Goal: Task Accomplishment & Management: Manage account settings

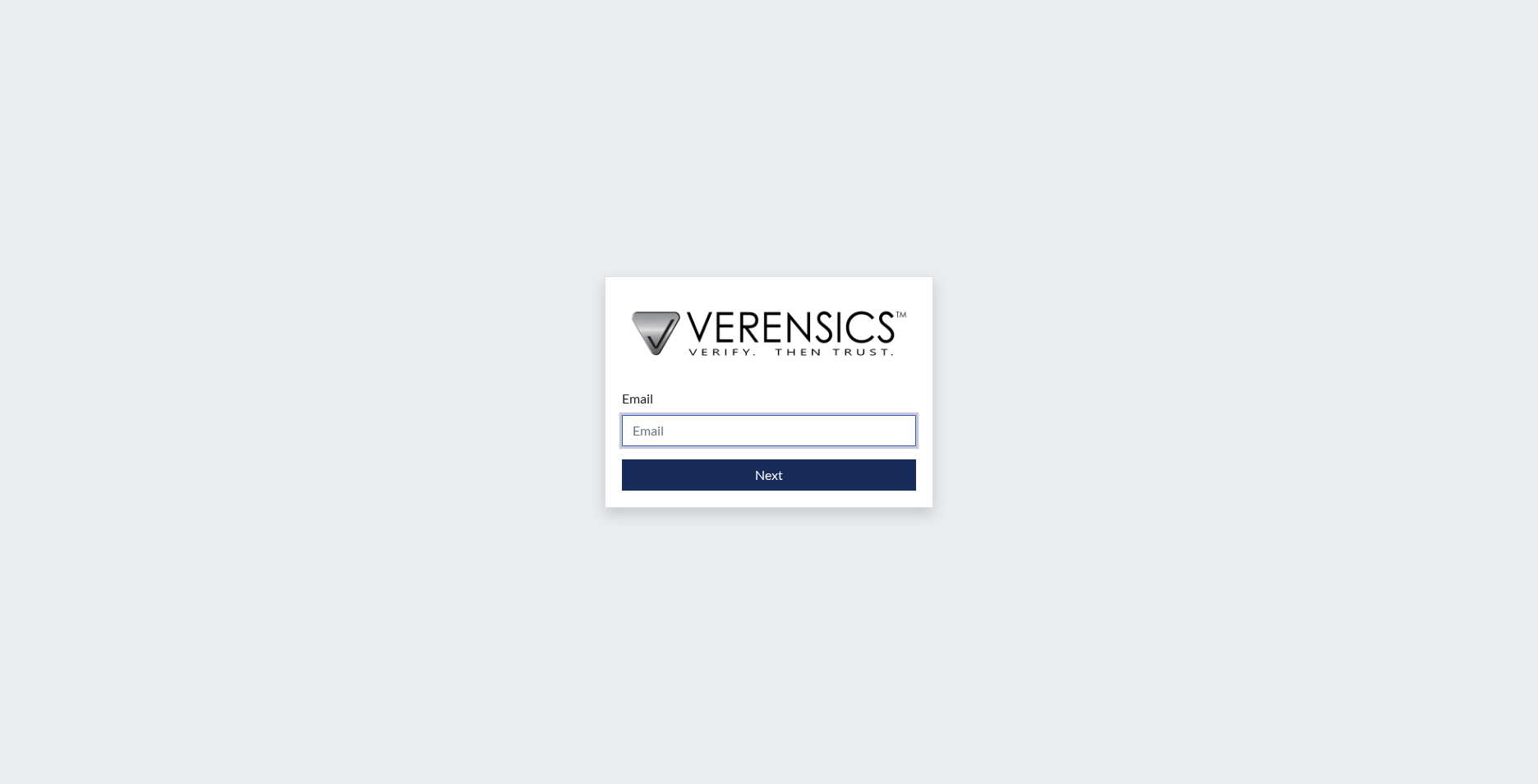
click at [719, 416] on input "Email" at bounding box center [769, 430] width 294 height 31
type input "[EMAIL_ADDRESS][PERSON_NAME][DOMAIN_NAME]"
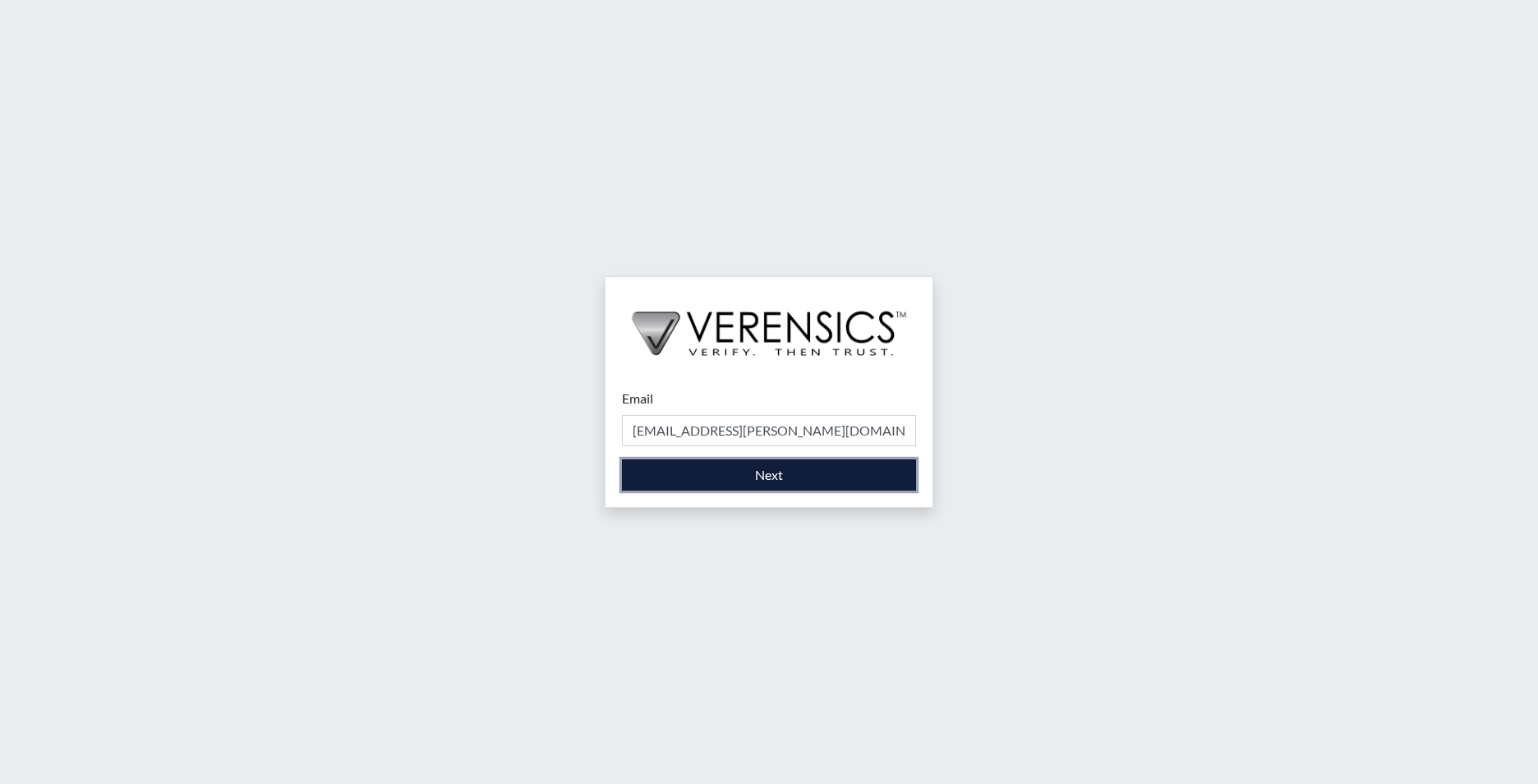
click at [719, 484] on button "Next" at bounding box center [769, 475] width 294 height 31
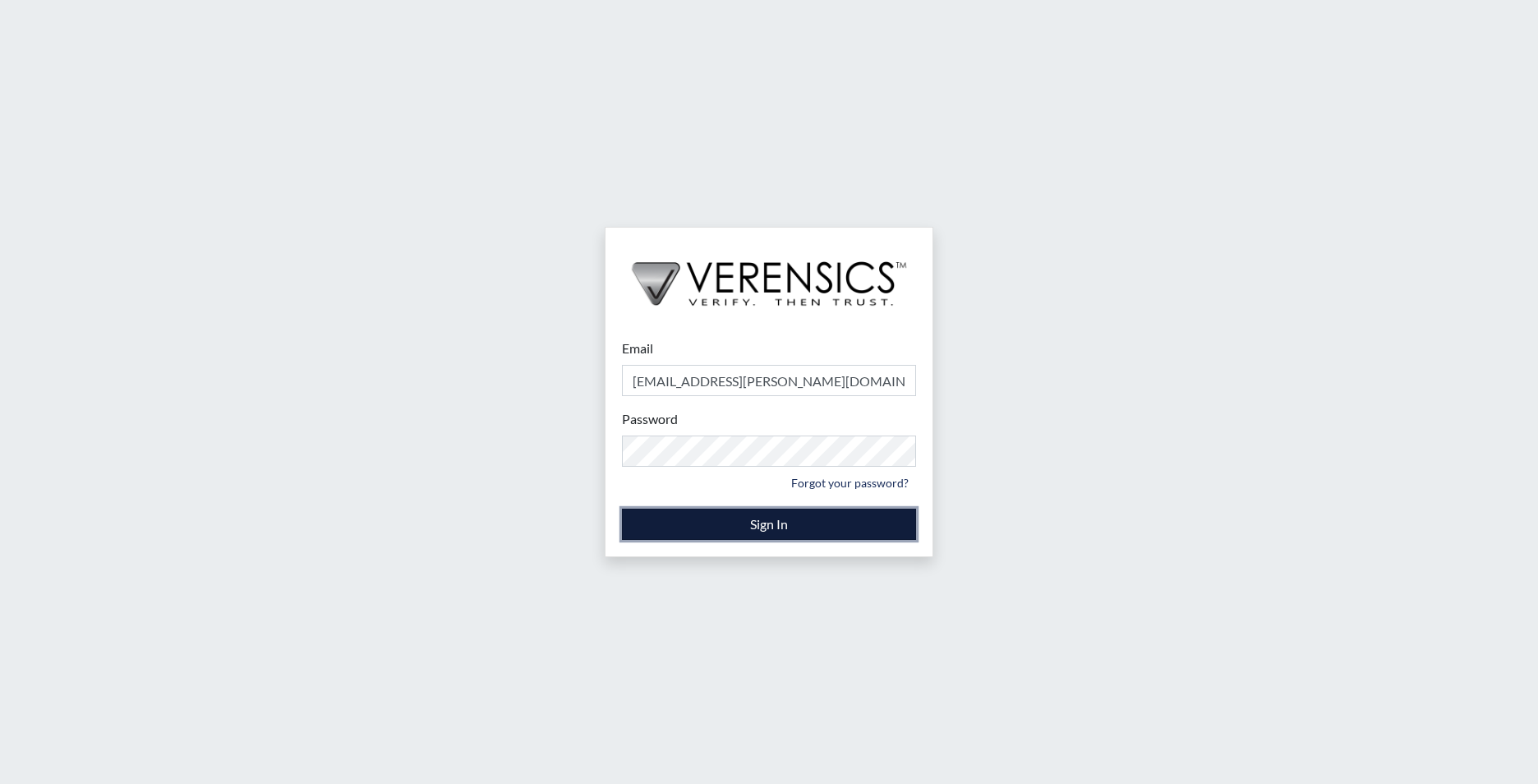
click at [717, 522] on button "Sign In" at bounding box center [769, 524] width 294 height 31
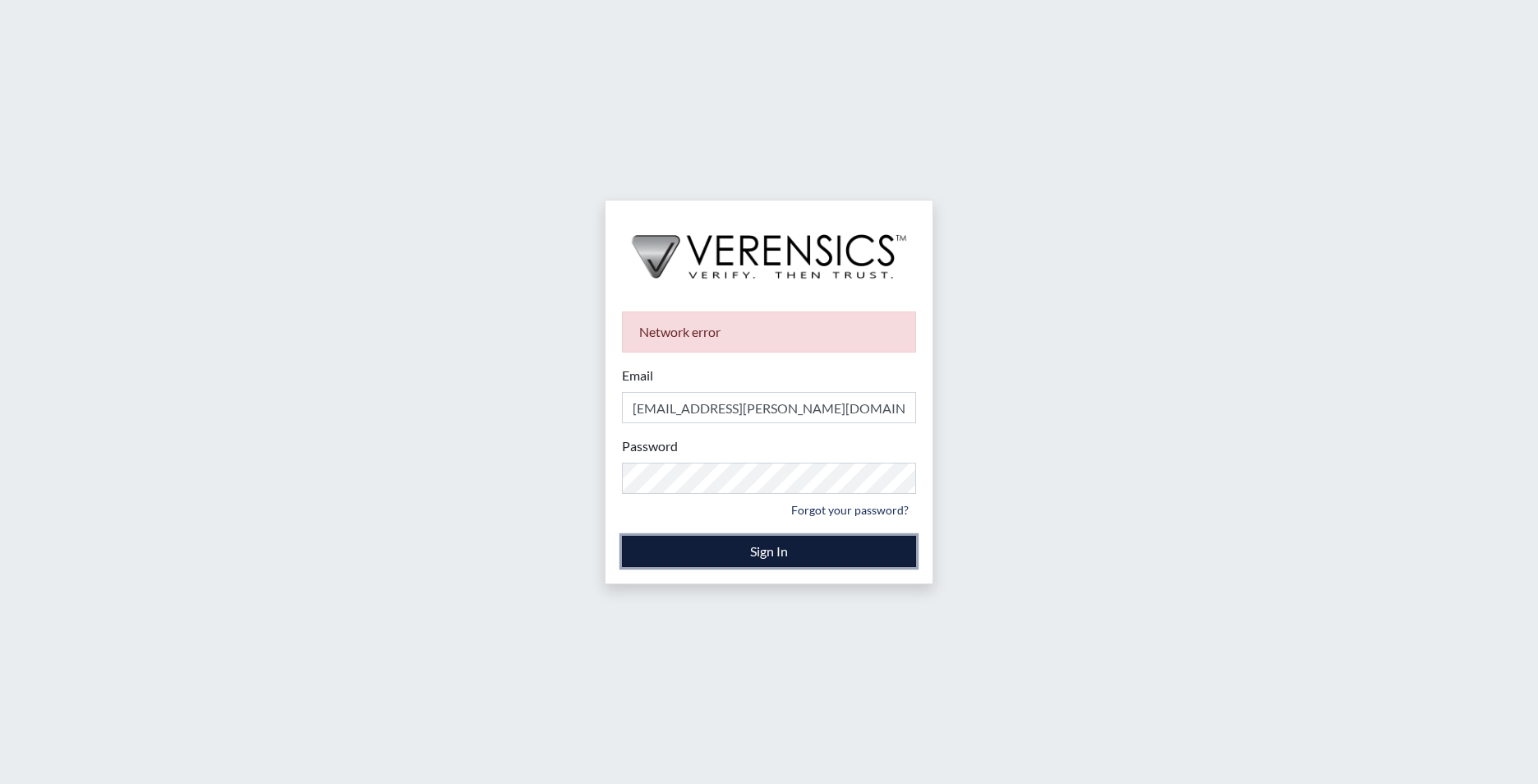
click at [720, 559] on button "Sign In" at bounding box center [769, 552] width 294 height 31
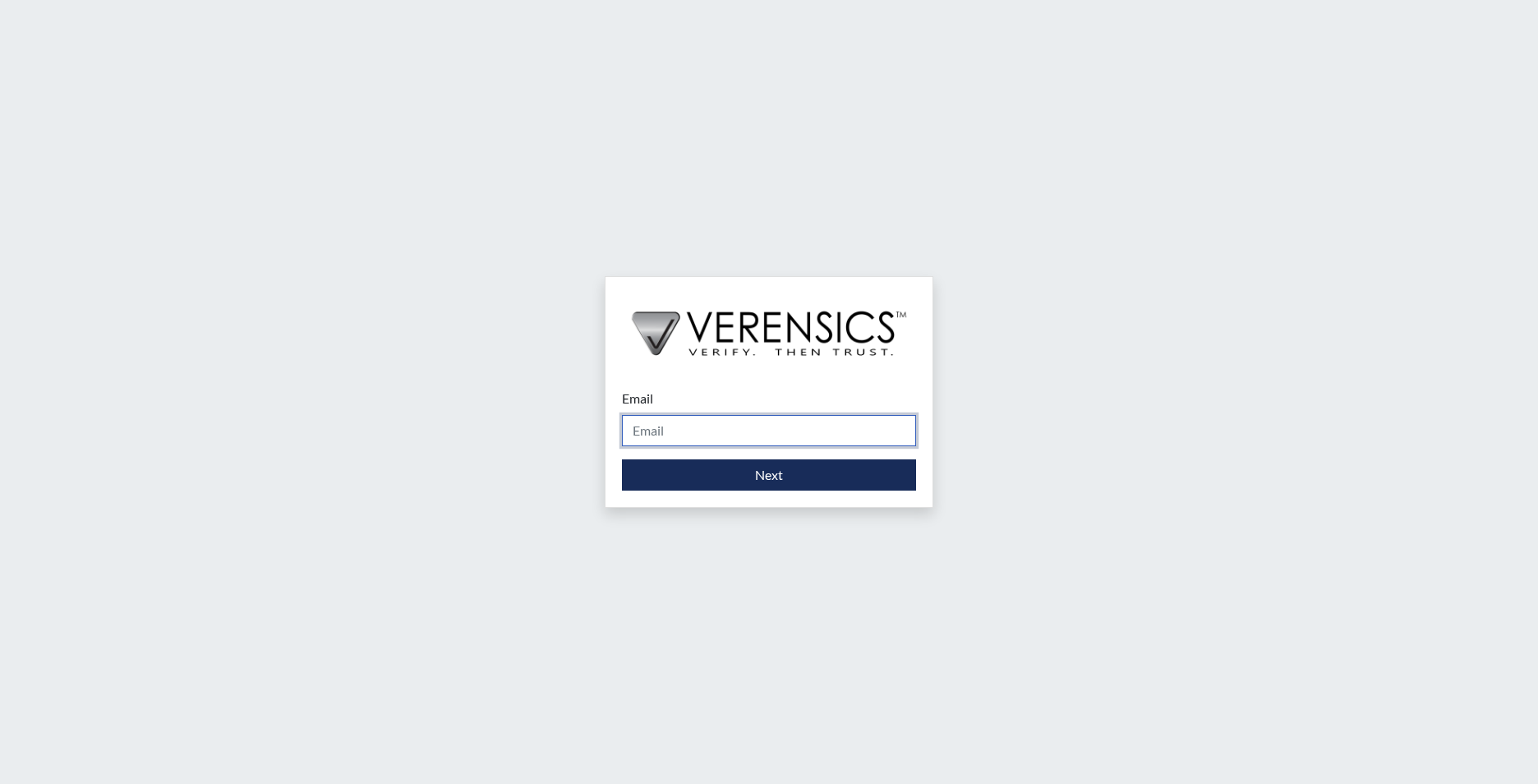
click at [664, 435] on input "Email" at bounding box center [769, 430] width 294 height 31
type input "[EMAIL_ADDRESS][PERSON_NAME][DOMAIN_NAME]"
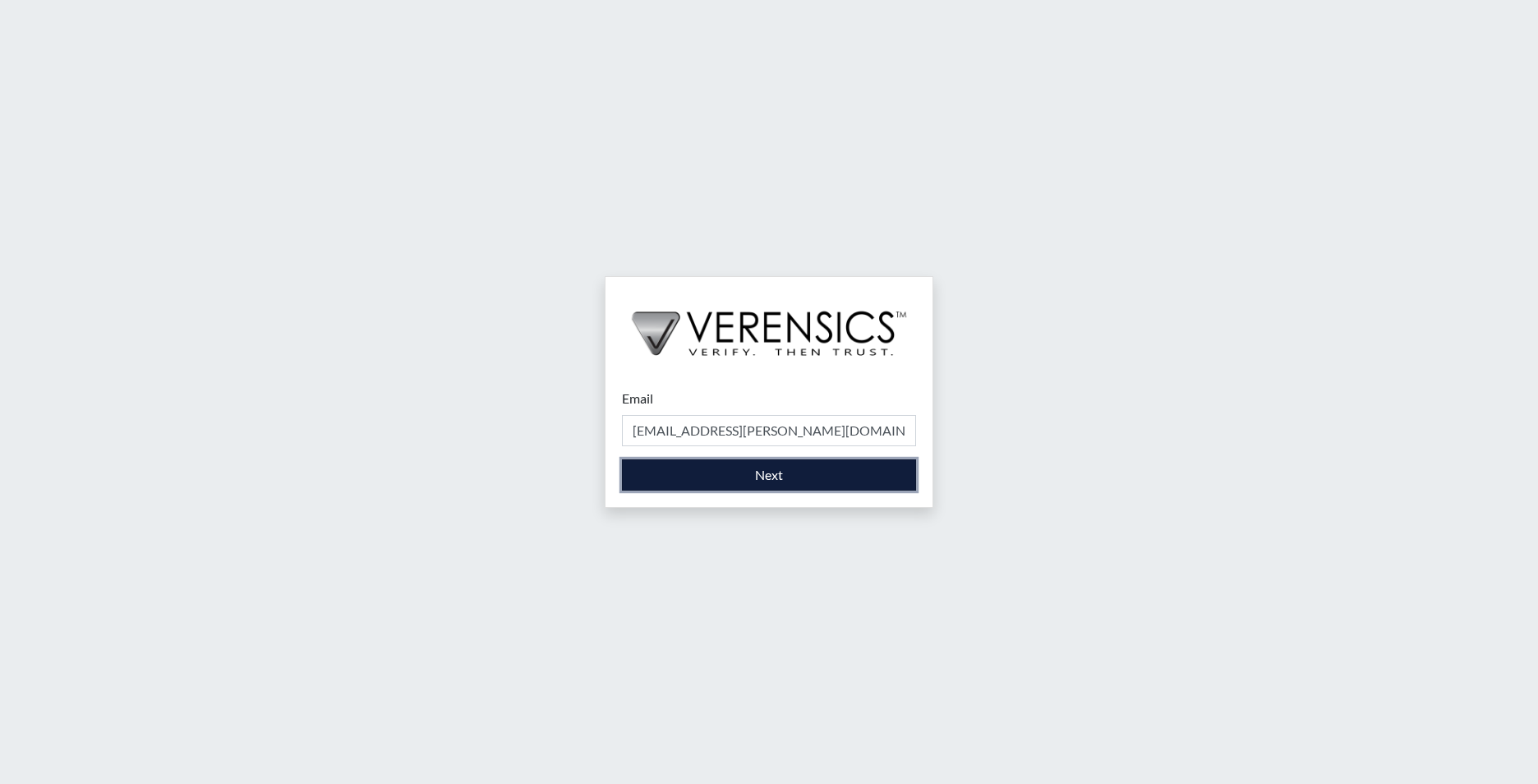
click at [720, 475] on button "Next" at bounding box center [769, 475] width 294 height 31
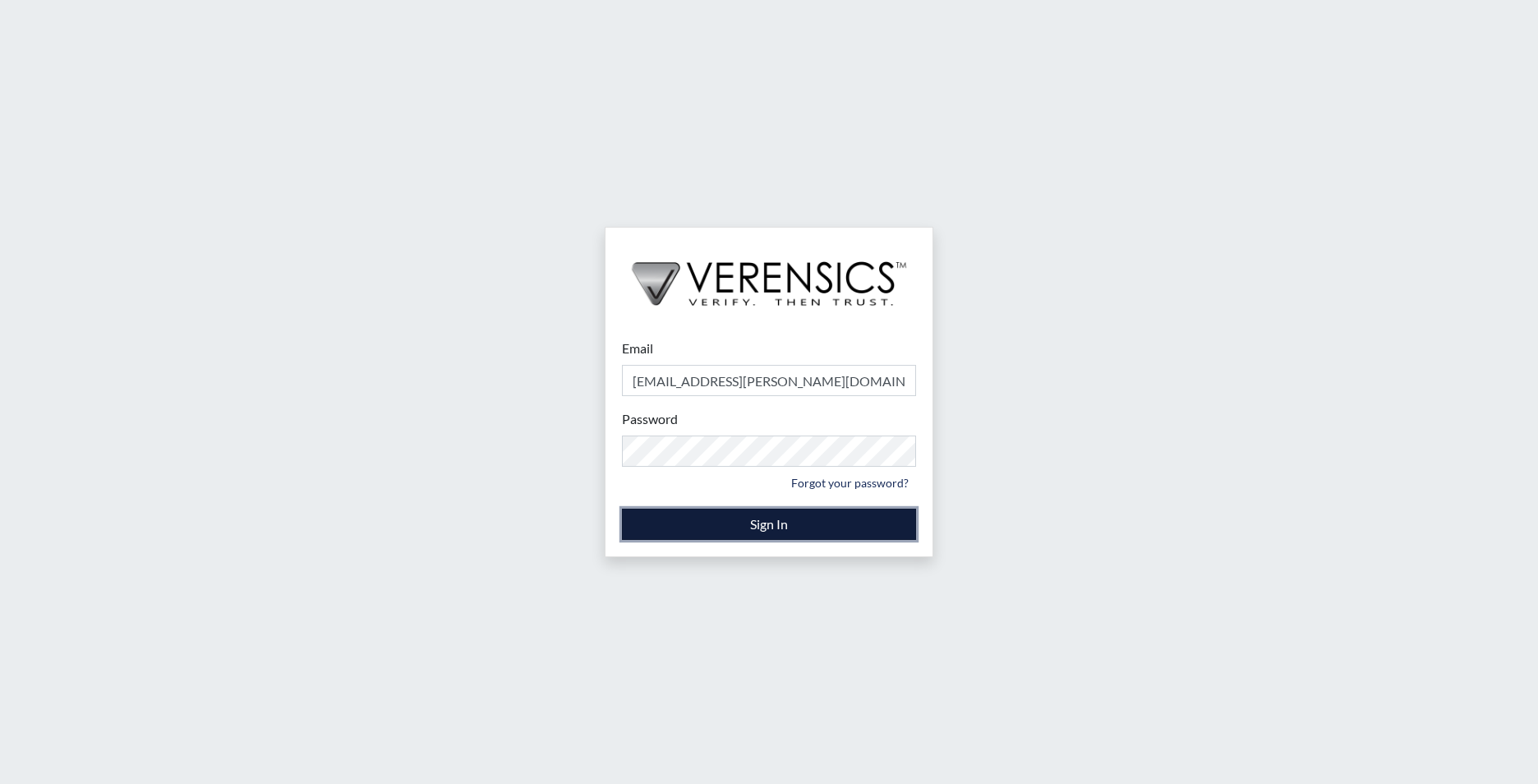
click at [770, 533] on button "Sign In" at bounding box center [769, 524] width 294 height 31
